Goal: Information Seeking & Learning: Learn about a topic

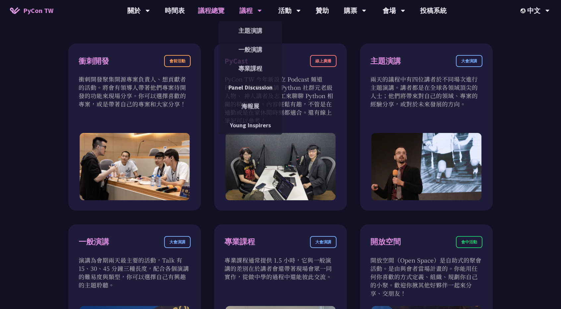
scroll to position [232, 0]
click at [257, 50] on link "一般演講" at bounding box center [250, 50] width 64 height 16
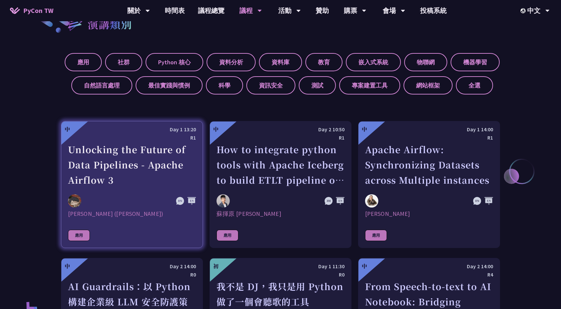
scroll to position [264, 0]
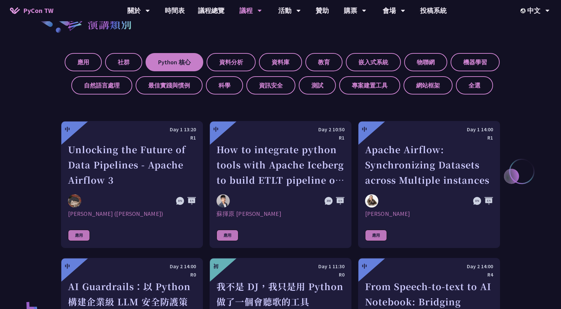
click at [190, 55] on label "Python 核心" at bounding box center [174, 62] width 58 height 18
click at [0, 0] on input "Python 核心" at bounding box center [0, 0] width 0 height 0
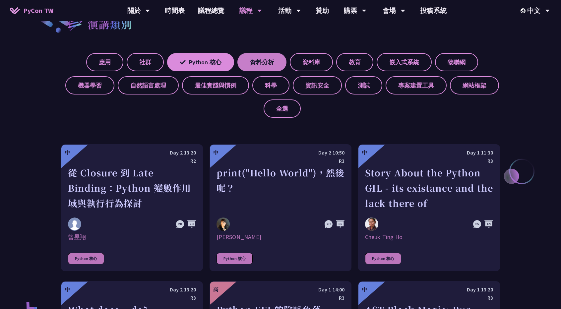
click at [271, 63] on label "資料分析" at bounding box center [261, 62] width 49 height 18
click at [311, 61] on label "資料庫" at bounding box center [311, 62] width 43 height 18
click at [0, 0] on input "資料庫" at bounding box center [0, 0] width 0 height 0
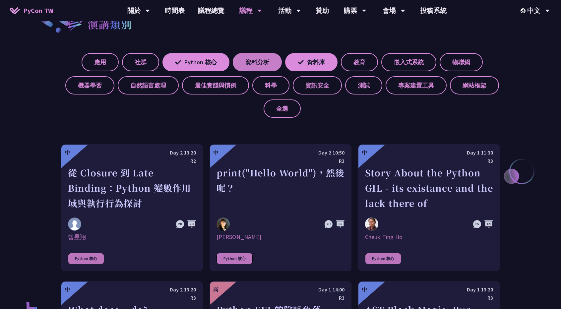
click at [268, 66] on label "資料分析" at bounding box center [257, 62] width 49 height 18
click at [0, 0] on input "資料分析" at bounding box center [0, 0] width 0 height 0
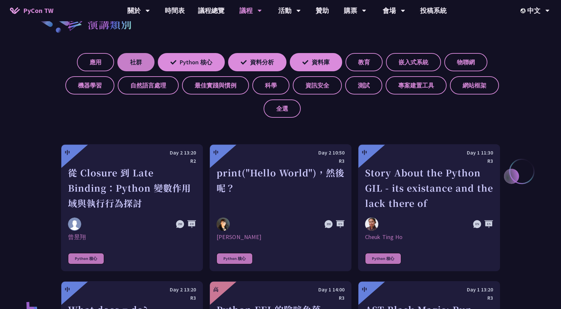
click at [135, 57] on label "社群" at bounding box center [135, 62] width 37 height 18
click at [0, 0] on input "社群" at bounding box center [0, 0] width 0 height 0
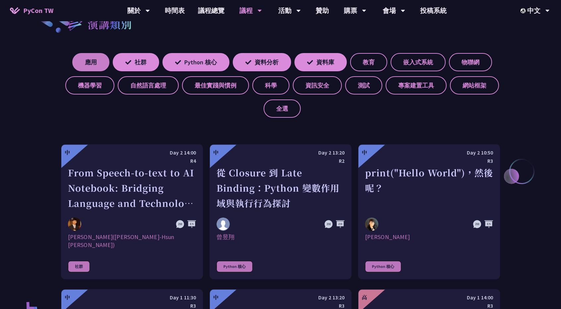
click at [89, 63] on label "應用" at bounding box center [90, 62] width 37 height 18
click at [0, 0] on input "應用" at bounding box center [0, 0] width 0 height 0
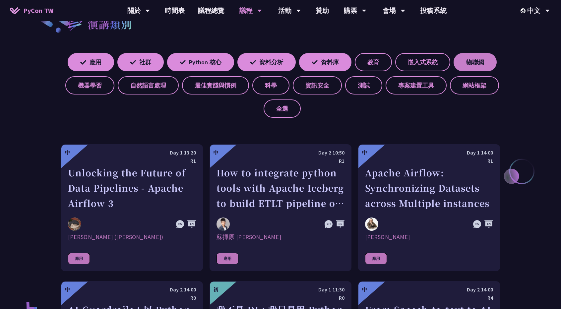
click at [453, 71] on label "物聯網" at bounding box center [474, 62] width 43 height 18
click at [0, 0] on input "物聯網" at bounding box center [0, 0] width 0 height 0
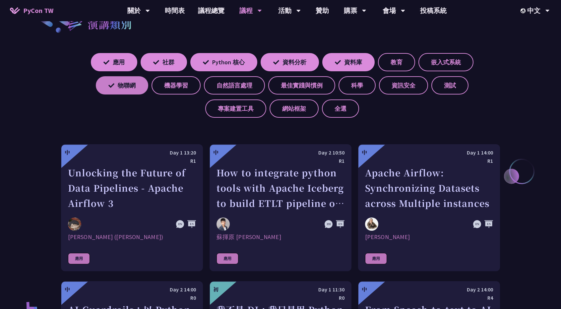
click at [108, 85] on icon at bounding box center [111, 86] width 6 height 6
click at [0, 0] on input "物聯網" at bounding box center [0, 0] width 0 height 0
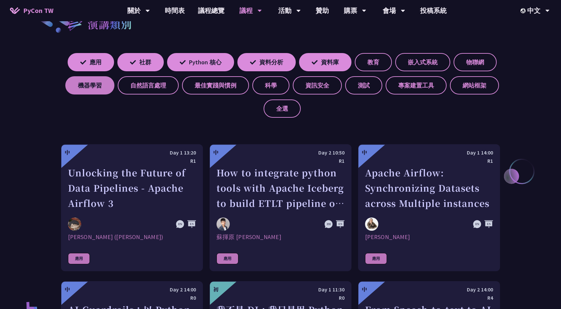
click at [114, 90] on label "機器學習" at bounding box center [89, 85] width 49 height 18
click at [0, 0] on input "機器學習" at bounding box center [0, 0] width 0 height 0
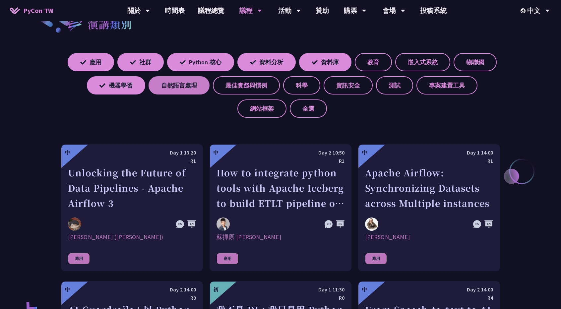
click at [209, 86] on label "自然語言處理" at bounding box center [178, 85] width 61 height 18
click at [0, 0] on input "自然語言處理" at bounding box center [0, 0] width 0 height 0
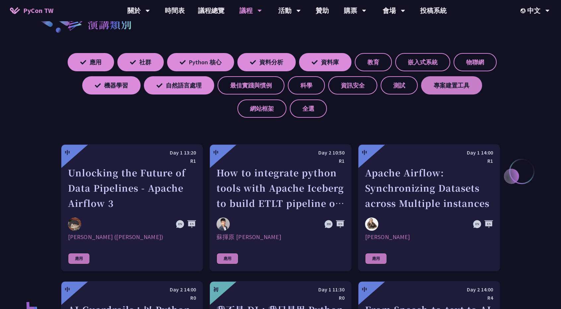
click at [421, 94] on label "專案建置工具" at bounding box center [451, 85] width 61 height 18
click at [0, 0] on input "專案建置工具" at bounding box center [0, 0] width 0 height 0
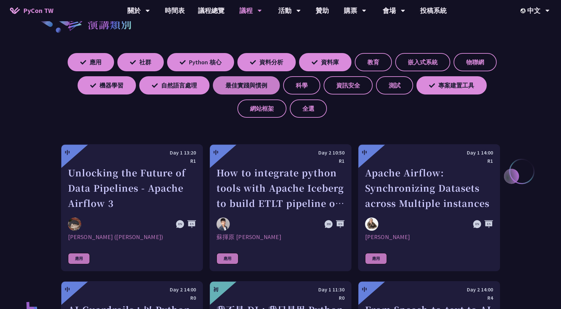
click at [280, 89] on label "最佳實踐與慣例" at bounding box center [246, 85] width 67 height 18
click at [0, 0] on input "最佳實踐與慣例" at bounding box center [0, 0] width 0 height 0
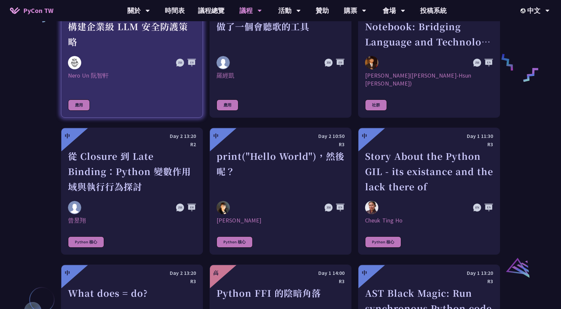
scroll to position [563, 0]
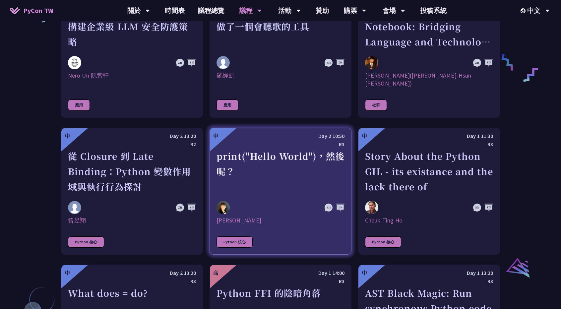
click at [264, 158] on div "print("Hello World")，然後呢？" at bounding box center [280, 171] width 128 height 46
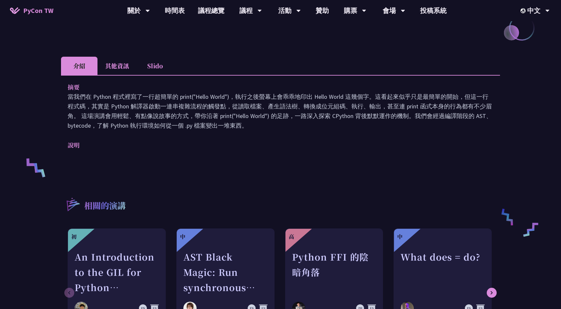
scroll to position [166, 0]
click at [119, 66] on li "其他資訊" at bounding box center [116, 65] width 39 height 18
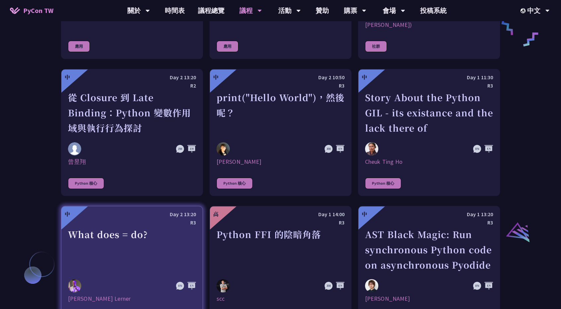
scroll to position [739, 0]
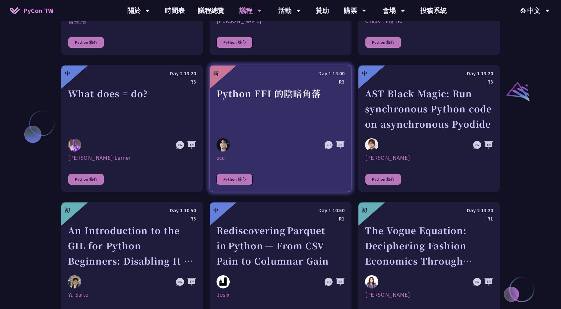
click at [263, 104] on div "Python FFI 的陰暗角落" at bounding box center [280, 109] width 128 height 46
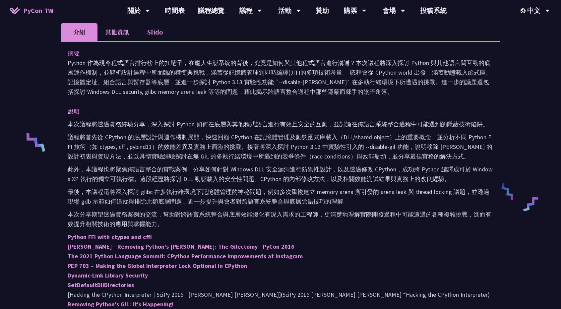
scroll to position [199, 0]
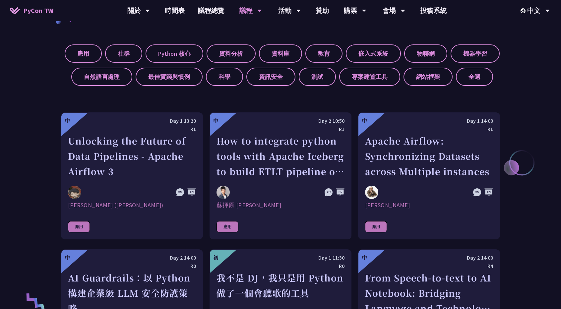
scroll to position [292, 0]
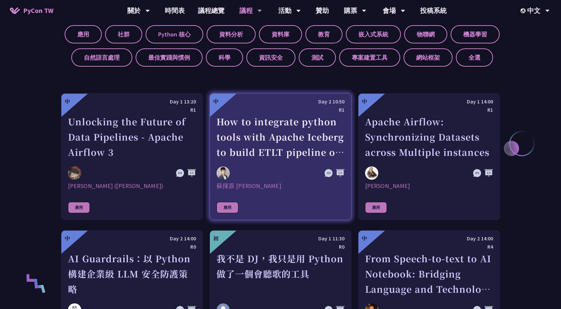
click at [255, 133] on div "How to integrate python tools with Apache Iceberg to build ETLT pipeline on Shi…" at bounding box center [280, 137] width 128 height 46
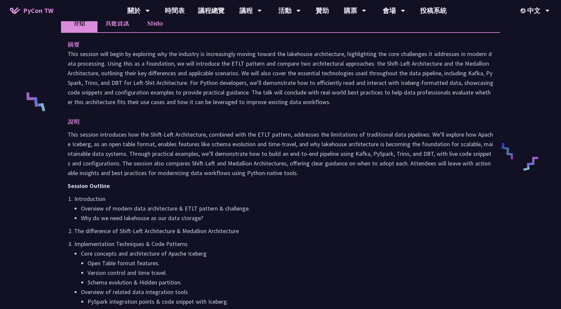
scroll to position [232, 0]
drag, startPoint x: 117, startPoint y: 25, endPoint x: 111, endPoint y: 29, distance: 7.9
click at [117, 25] on li "其他資訊" at bounding box center [116, 22] width 39 height 18
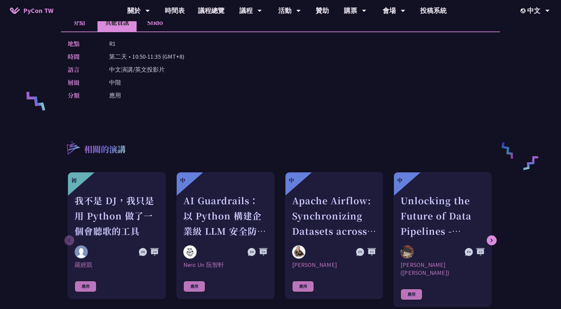
click at [76, 26] on li "介紹" at bounding box center [79, 22] width 36 height 18
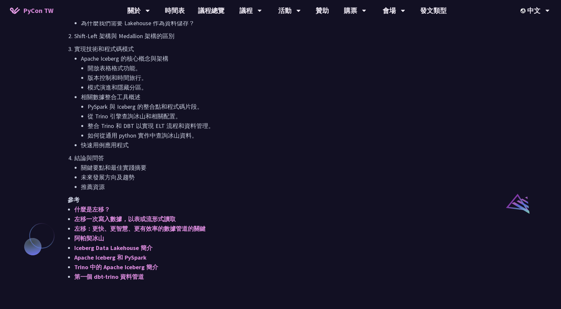
scroll to position [384, 0]
drag, startPoint x: 79, startPoint y: 54, endPoint x: 117, endPoint y: 58, distance: 37.7
click at [118, 58] on ul "Apache Iceberg 的核心概念與架構 開放表格格式功能。 版本控制和時間旅行。 模式演進和隱藏分區。 相關數據整合工具概述 PySpark 與 Ic…" at bounding box center [283, 101] width 419 height 96
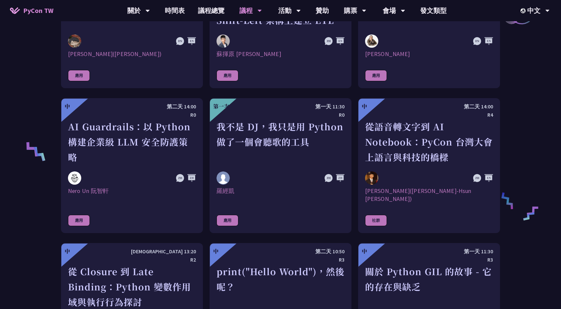
scroll to position [458, 0]
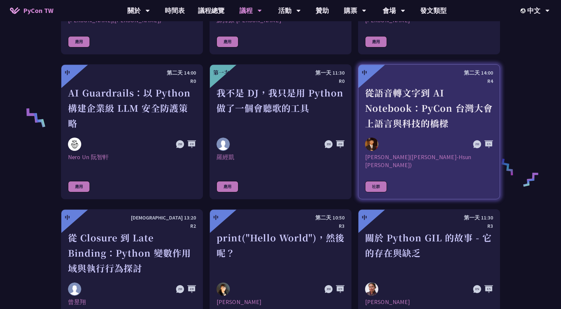
click at [390, 113] on font "從語音轉文字到 AI Notebook：PyCon 台灣大會上語言與科技的橋樑" at bounding box center [429, 107] width 128 height 43
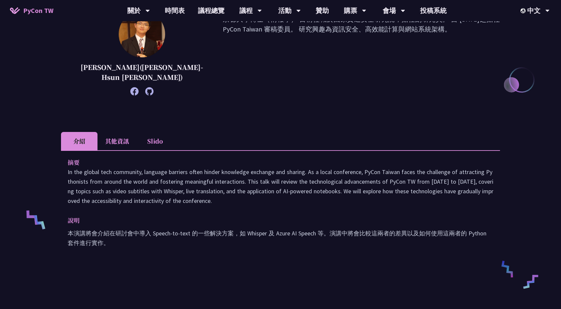
scroll to position [113, 0]
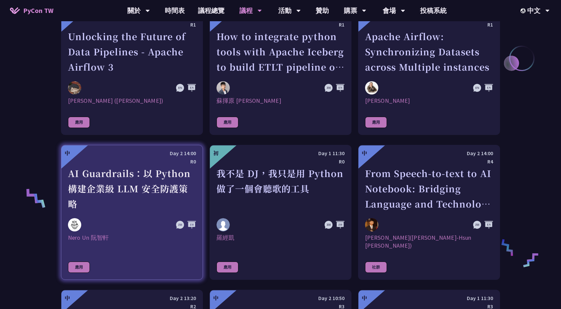
click at [135, 161] on div "R0" at bounding box center [132, 161] width 128 height 8
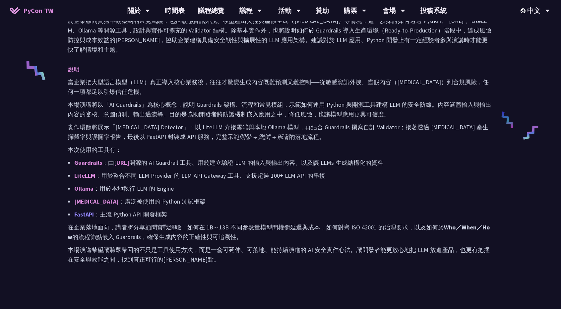
scroll to position [264, 0]
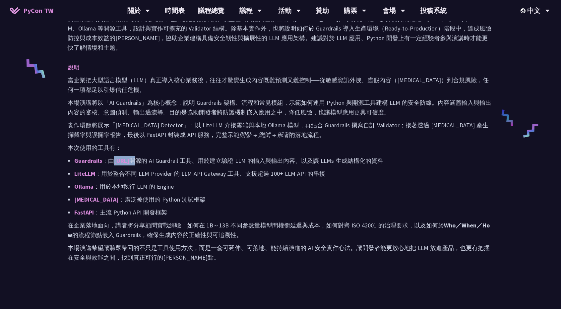
drag, startPoint x: 114, startPoint y: 161, endPoint x: 151, endPoint y: 161, distance: 37.4
click at [151, 161] on p "Guardrails ：由 Guardrails.ai 開源的 AI Guardrail 工具、用於建立驗證 LLM 的輸入與輸出內容、以及讓 LLMs 生成…" at bounding box center [283, 161] width 419 height 10
copy p "Guardrails.ai"
click at [83, 200] on link "Pytest" at bounding box center [96, 200] width 44 height 8
